Goal: Information Seeking & Learning: Check status

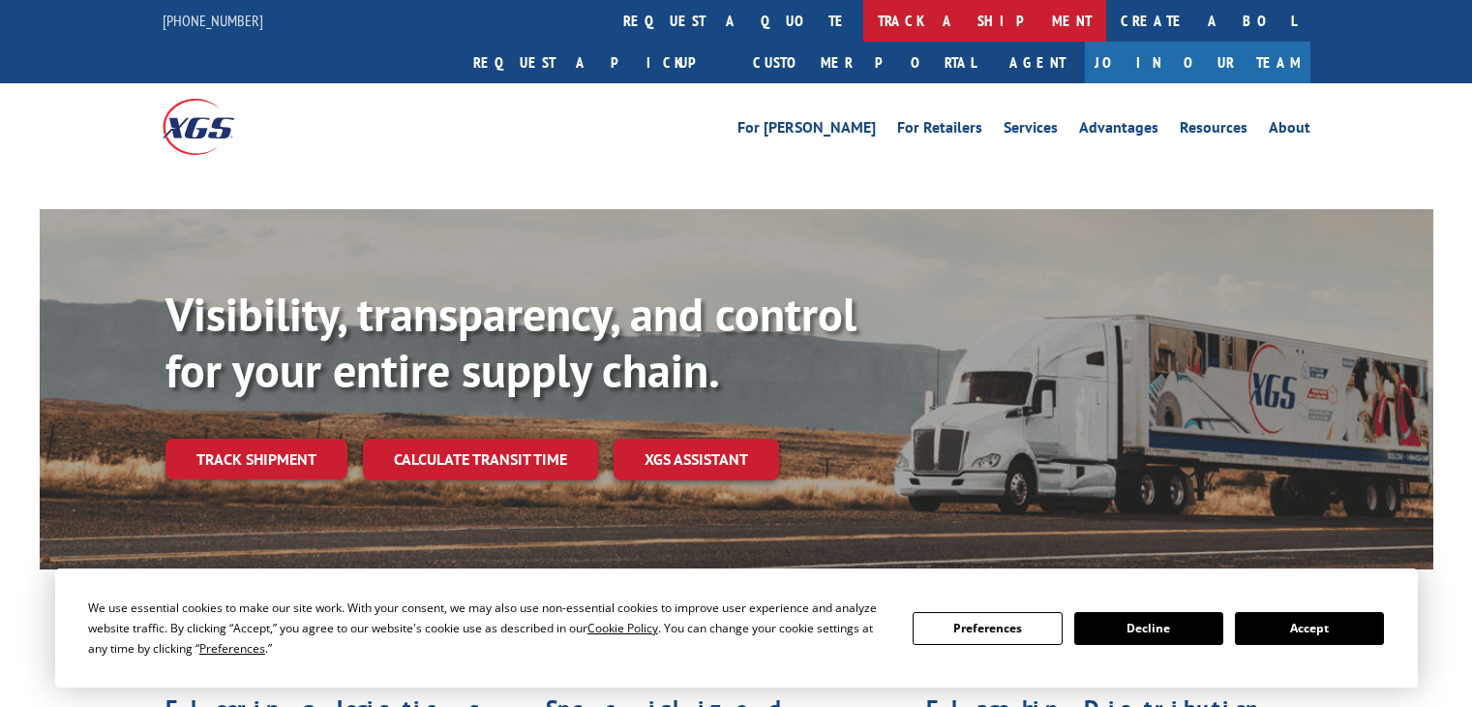
click at [863, 35] on link "track a shipment" at bounding box center [984, 21] width 243 height 42
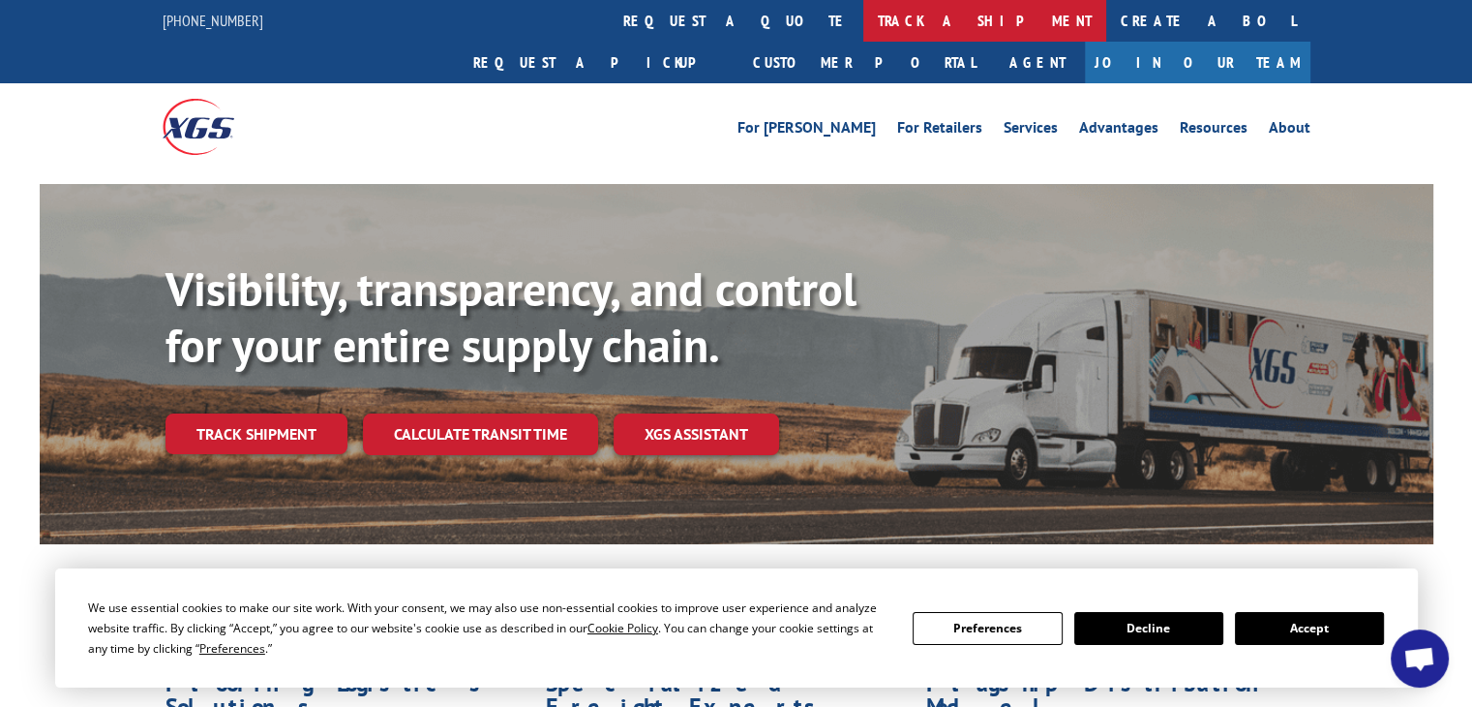
click at [863, 29] on link "track a shipment" at bounding box center [984, 21] width 243 height 42
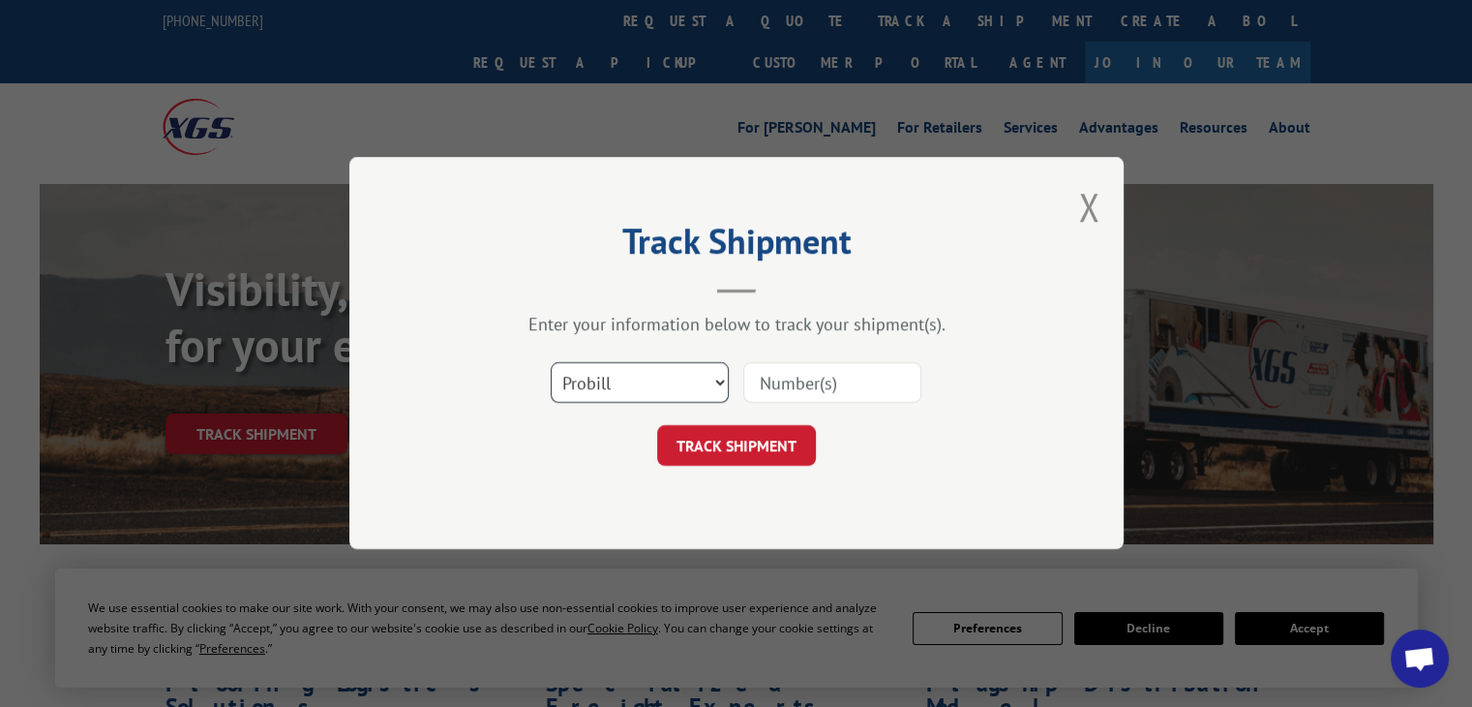
click at [610, 388] on select "Select category... Probill BOL PO" at bounding box center [640, 383] width 178 height 41
select select "po"
click at [551, 363] on select "Select category... Probill BOL PO" at bounding box center [640, 383] width 178 height 41
click at [798, 381] on input at bounding box center [832, 383] width 178 height 41
paste input "46546206"
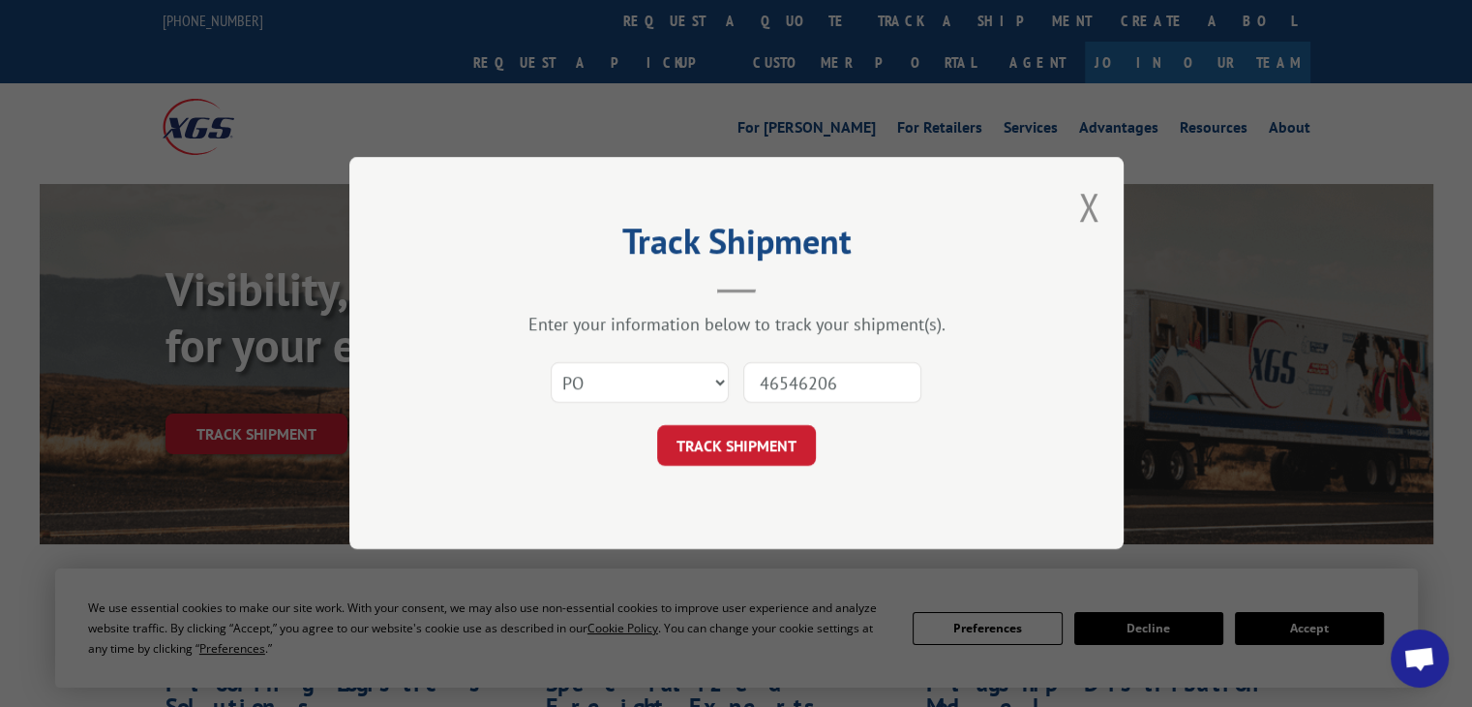
click at [800, 394] on input "46546206" at bounding box center [832, 383] width 178 height 41
type input "46546206"
click at [795, 444] on button "TRACK SHIPMENT" at bounding box center [736, 446] width 159 height 41
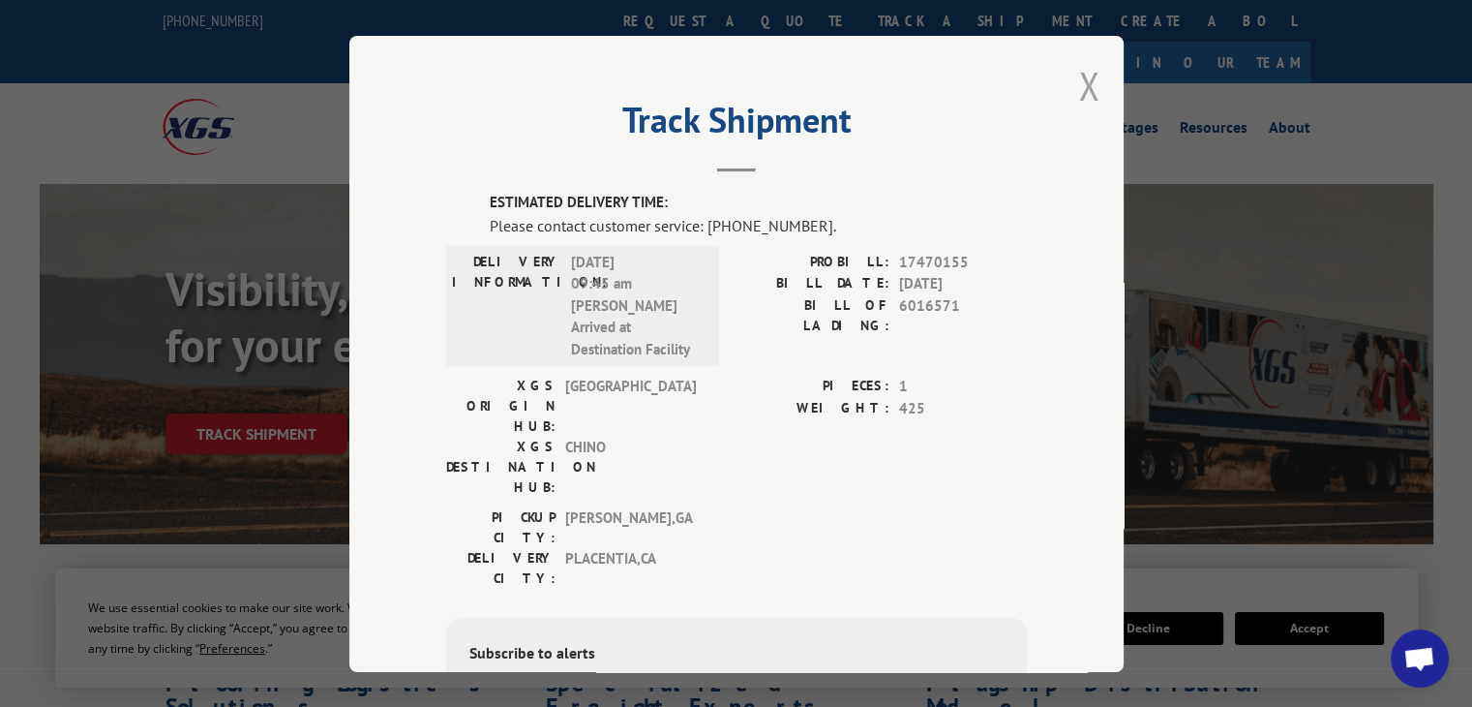
click at [1078, 94] on button "Close modal" at bounding box center [1088, 85] width 21 height 51
